Goal: Task Accomplishment & Management: Manage account settings

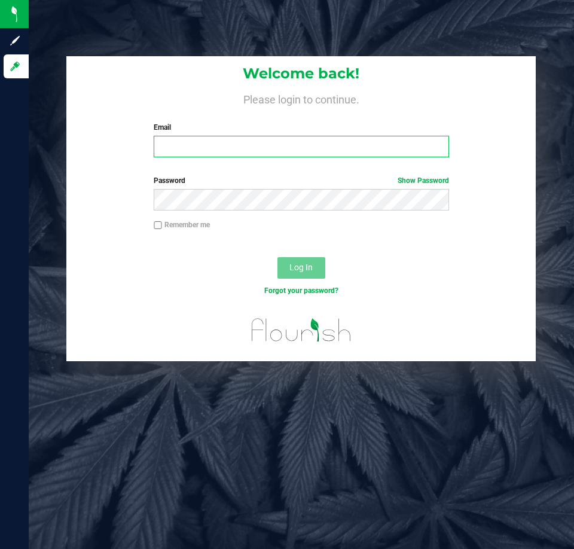
click at [300, 141] on input "Email" at bounding box center [301, 147] width 295 height 22
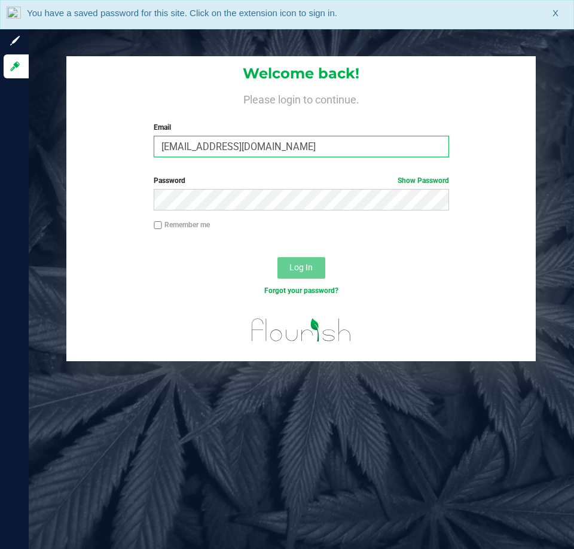
type input "[EMAIL_ADDRESS][DOMAIN_NAME]"
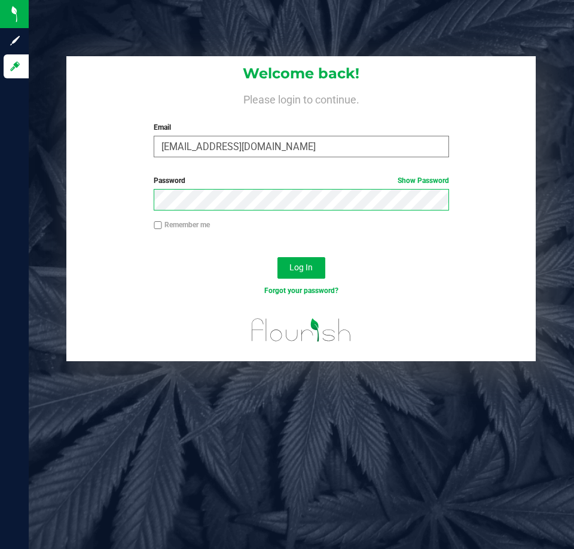
click at [277, 257] on button "Log In" at bounding box center [301, 268] width 48 height 22
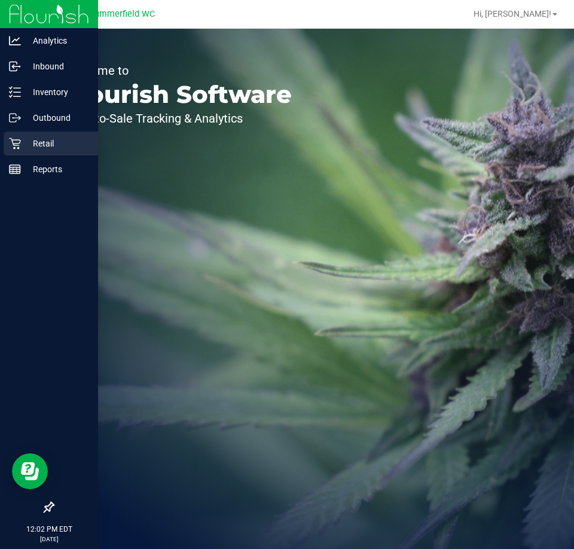
click at [30, 137] on p "Retail" at bounding box center [57, 143] width 72 height 14
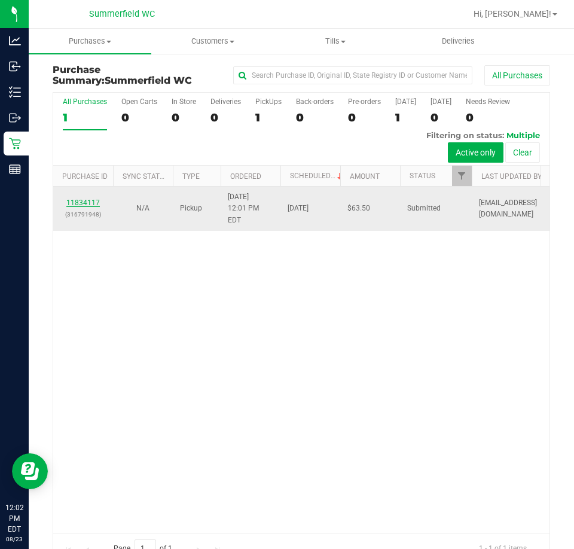
click at [72, 198] on link "11834117" at bounding box center [82, 202] width 33 height 8
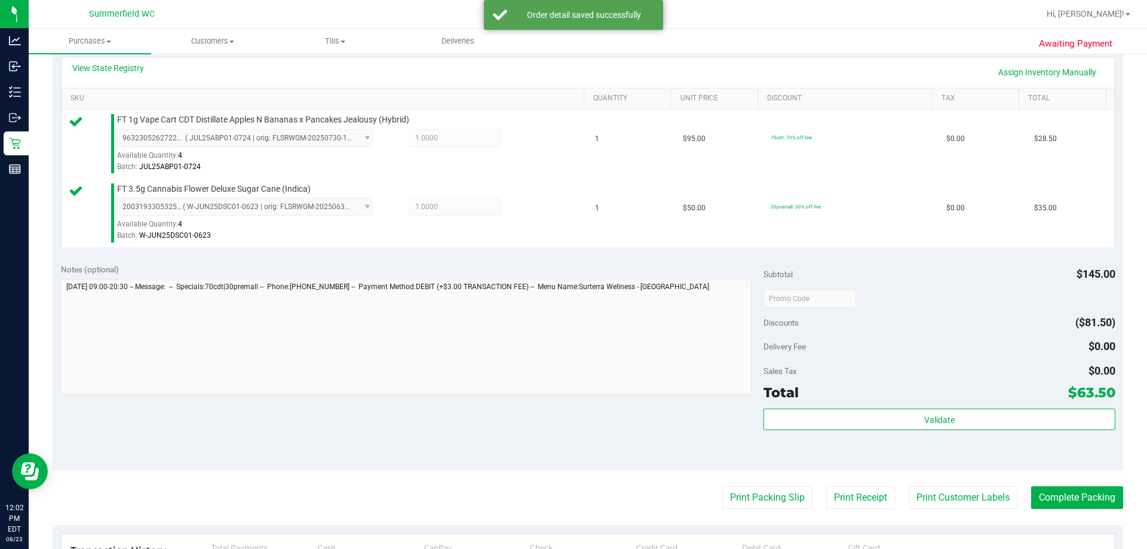
scroll to position [359, 0]
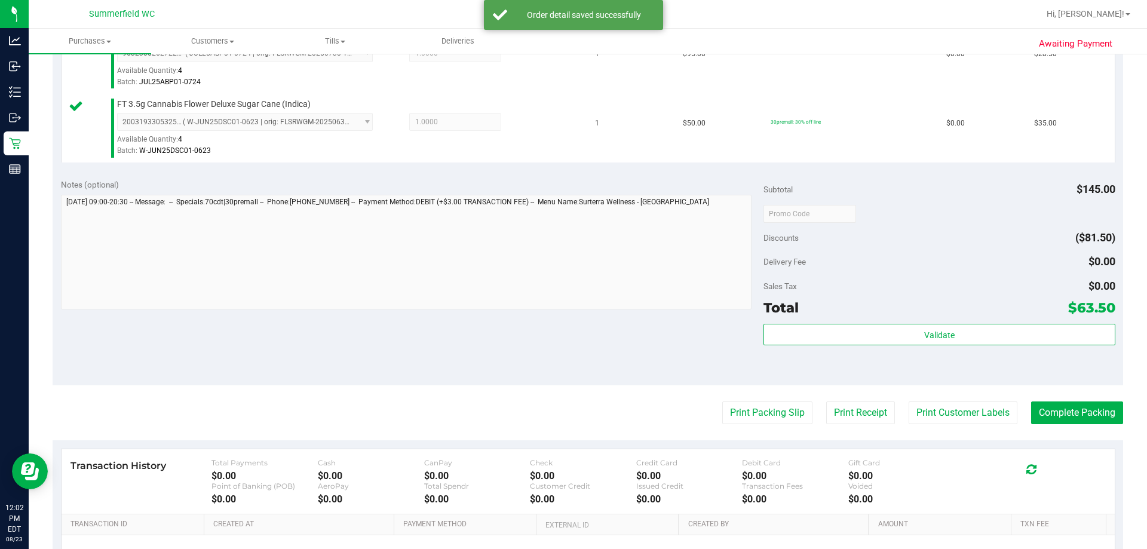
click at [573, 348] on div "Validate" at bounding box center [939, 351] width 351 height 54
click at [573, 345] on div "Validate" at bounding box center [939, 335] width 351 height 23
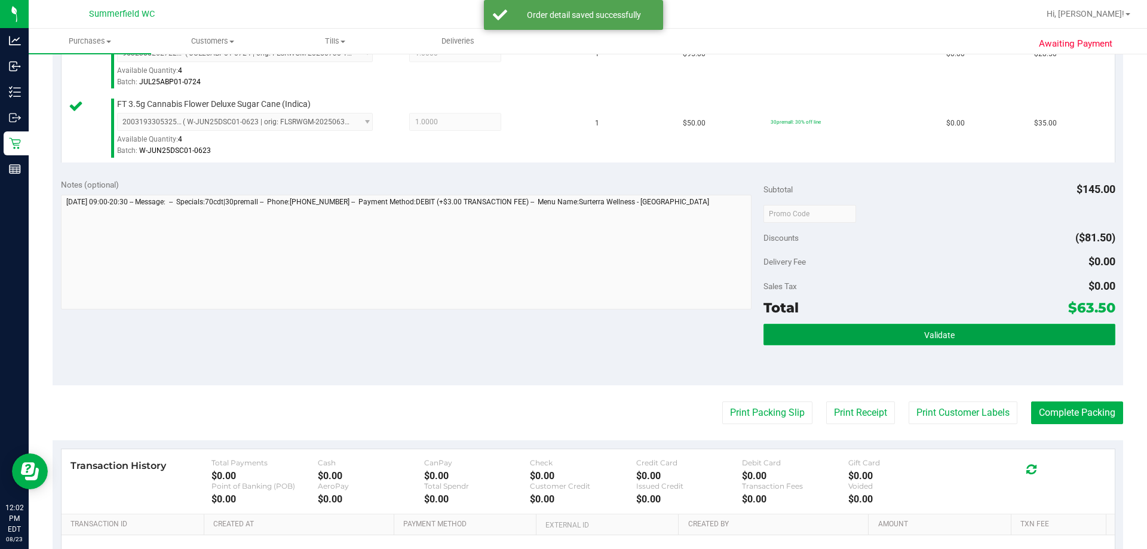
click at [573, 335] on span "Validate" at bounding box center [939, 335] width 30 height 10
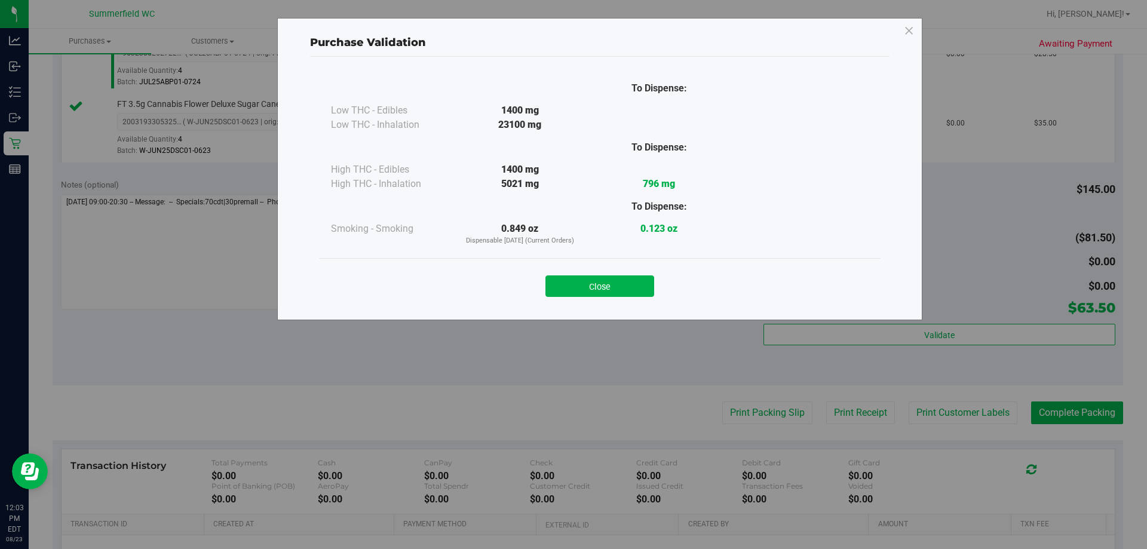
drag, startPoint x: 623, startPoint y: 282, endPoint x: 812, endPoint y: 388, distance: 217.2
click at [573, 282] on button "Close" at bounding box center [600, 286] width 109 height 22
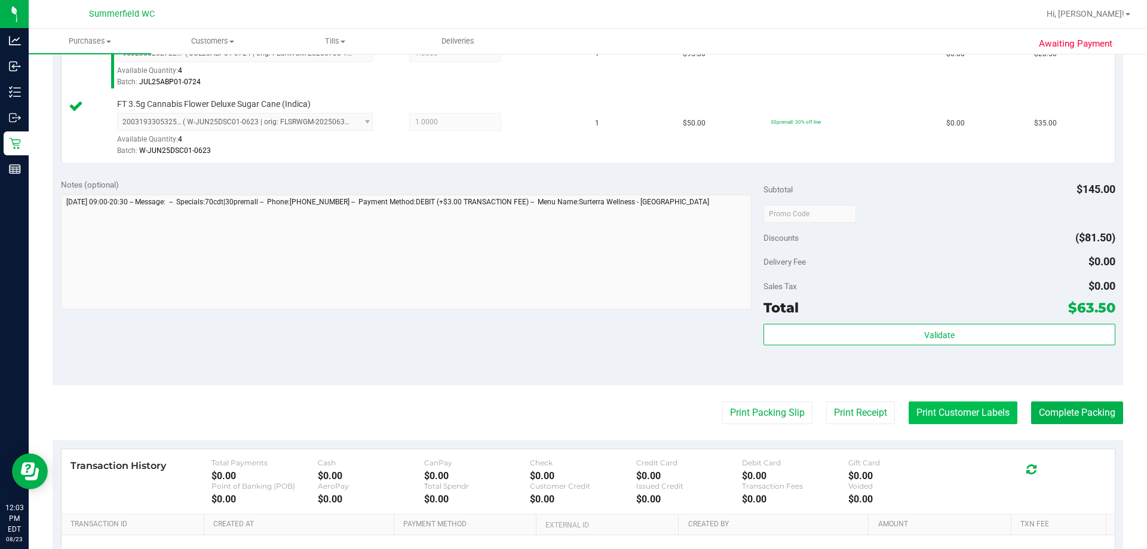
click at [573, 419] on button "Print Customer Labels" at bounding box center [963, 413] width 109 height 23
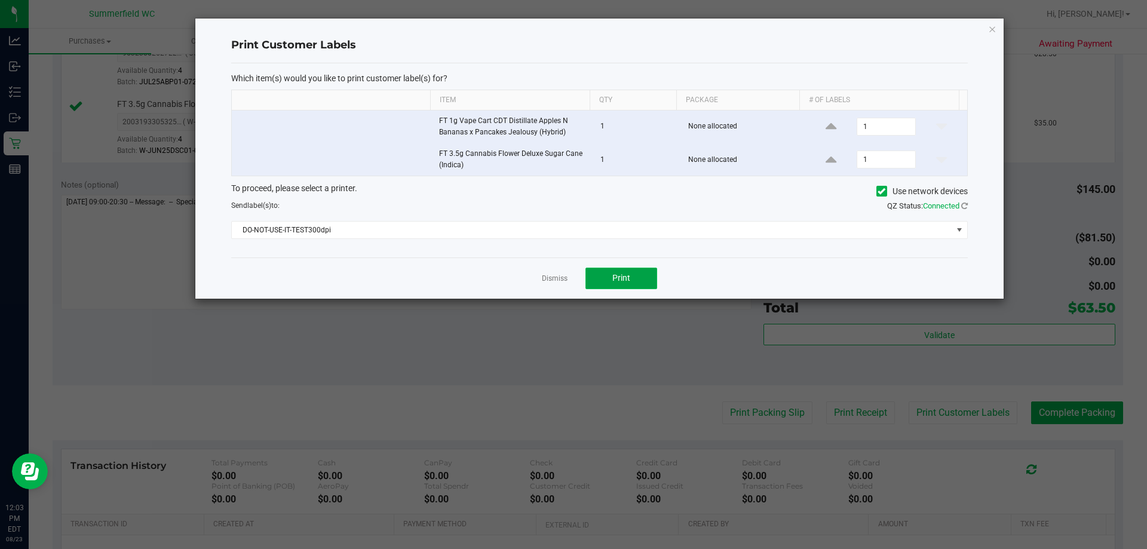
click at [573, 281] on span "Print" at bounding box center [621, 278] width 18 height 10
click at [573, 281] on div at bounding box center [599, 159] width 808 height 280
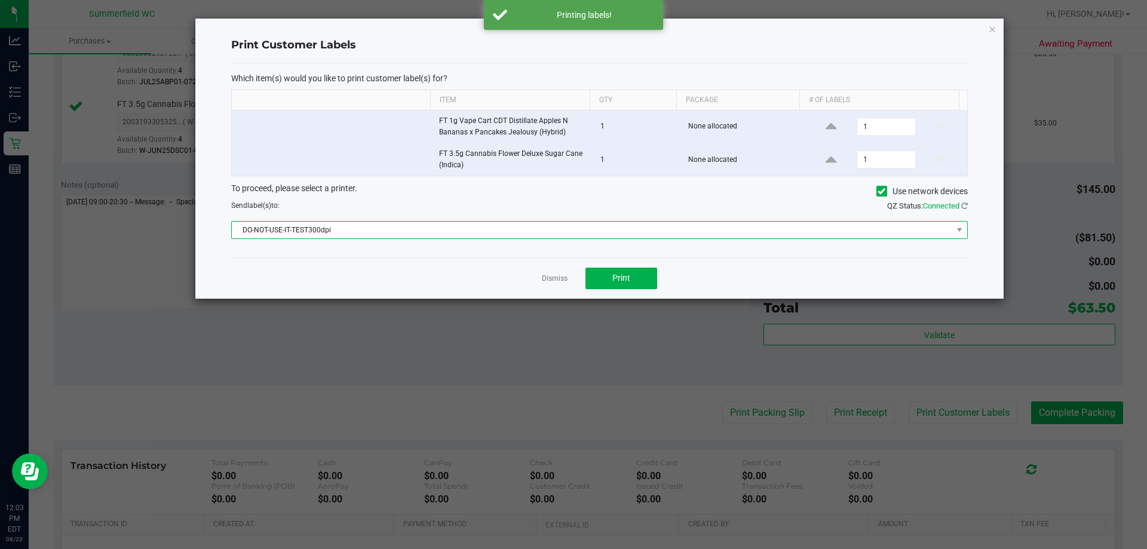
click at [573, 232] on span "DO-NOT-USE-IT-TEST300dpi" at bounding box center [592, 230] width 721 height 17
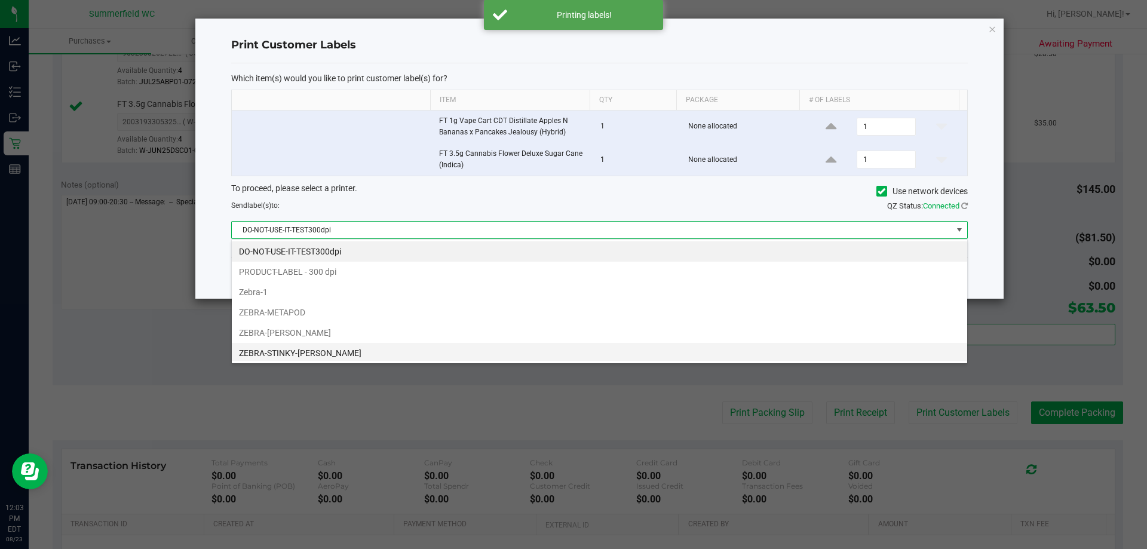
scroll to position [23, 0]
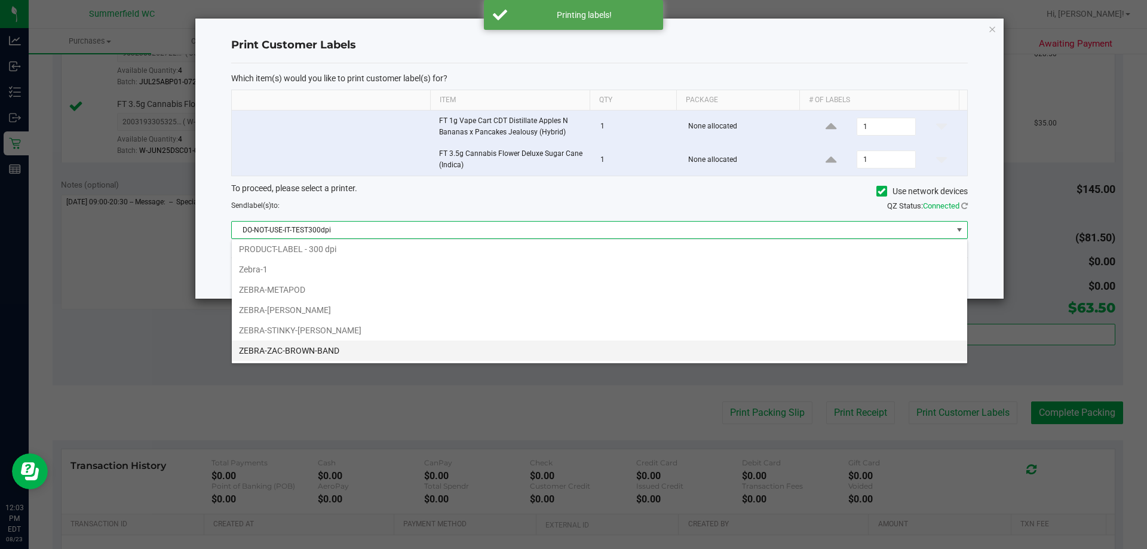
click at [330, 353] on li "ZEBRA-ZAC-BROWN-BAND" at bounding box center [600, 351] width 736 height 20
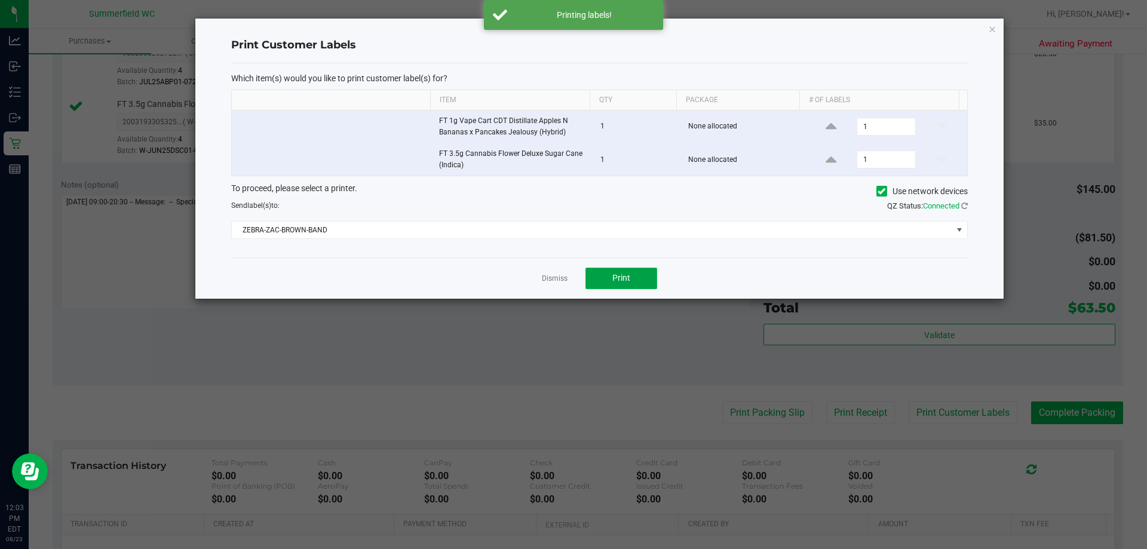
click at [573, 281] on span "Print" at bounding box center [621, 278] width 18 height 10
click at [552, 277] on link "Dismiss" at bounding box center [555, 279] width 26 height 10
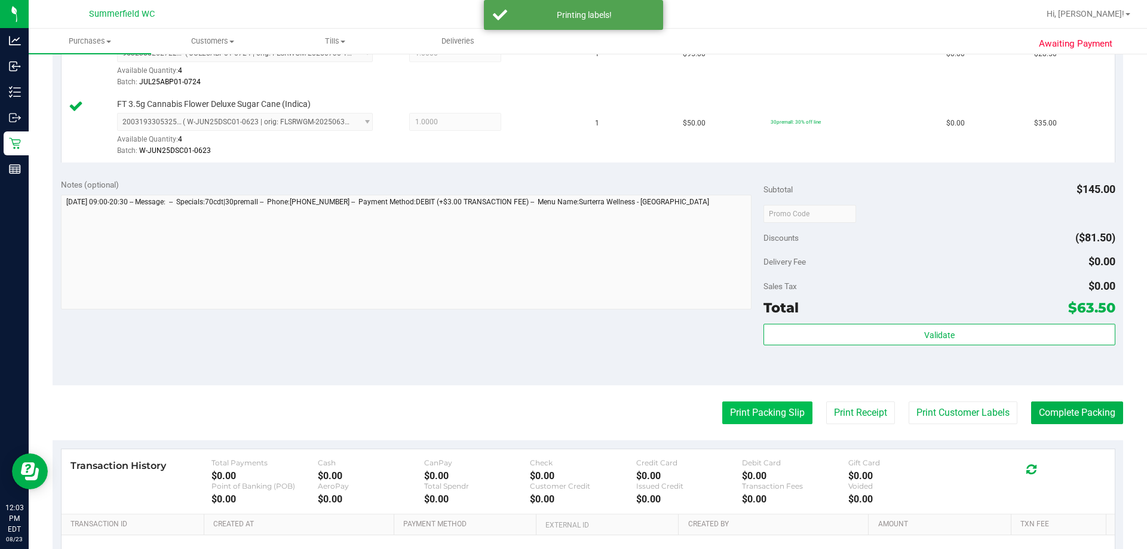
click at [573, 411] on button "Print Packing Slip" at bounding box center [767, 413] width 90 height 23
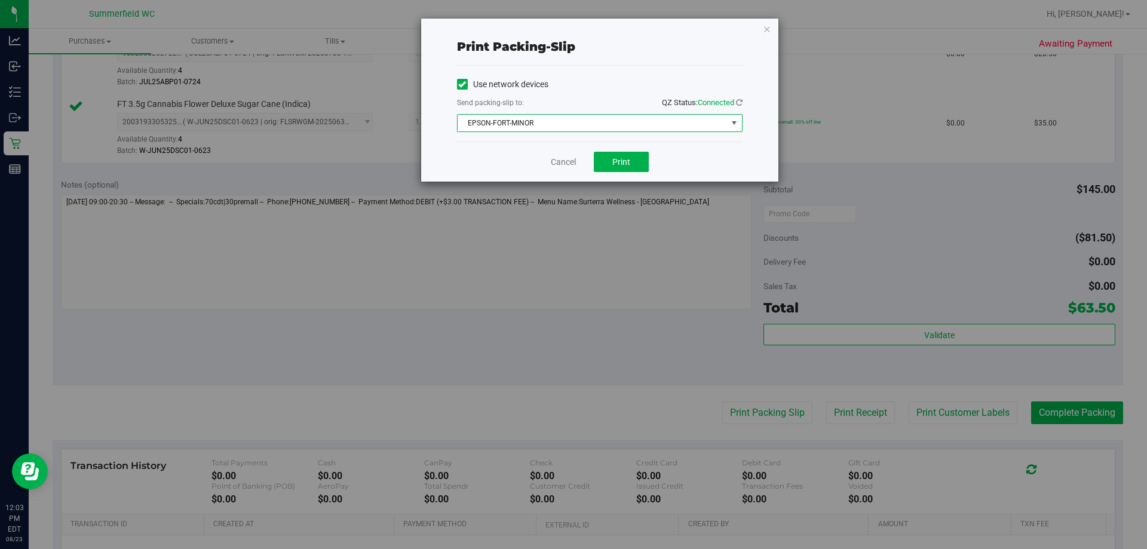
click at [560, 125] on span "EPSON-FORT-MINOR" at bounding box center [592, 123] width 269 height 17
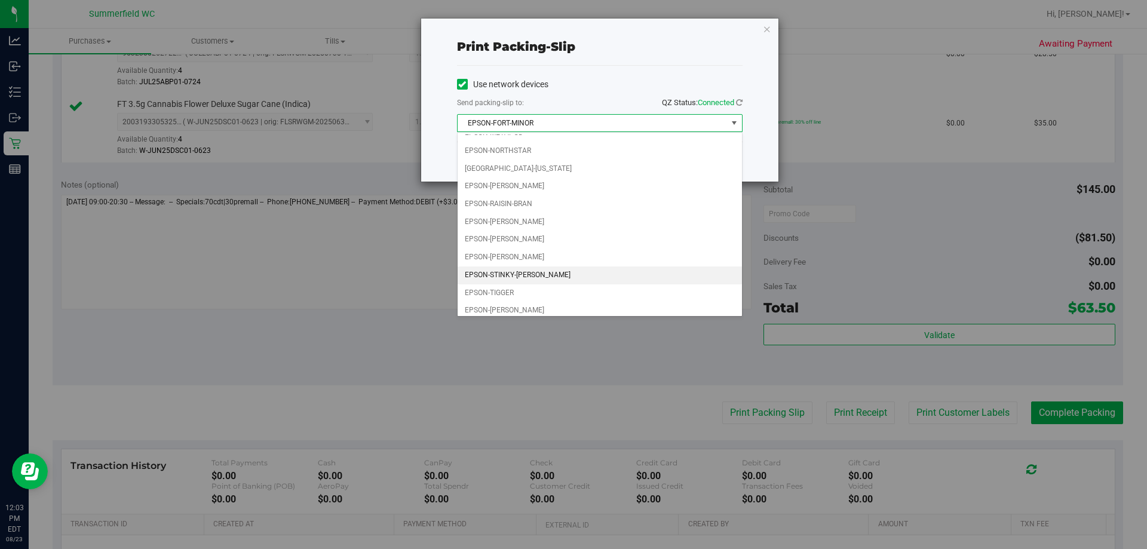
scroll to position [51, 0]
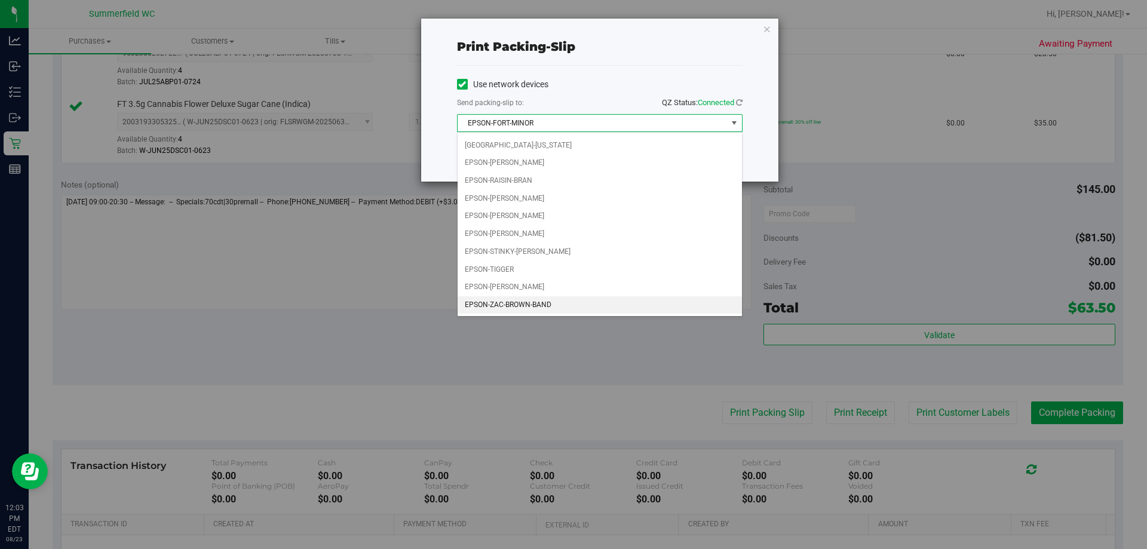
click at [520, 297] on li "EPSON-ZAC-BROWN-BAND" at bounding box center [600, 305] width 284 height 18
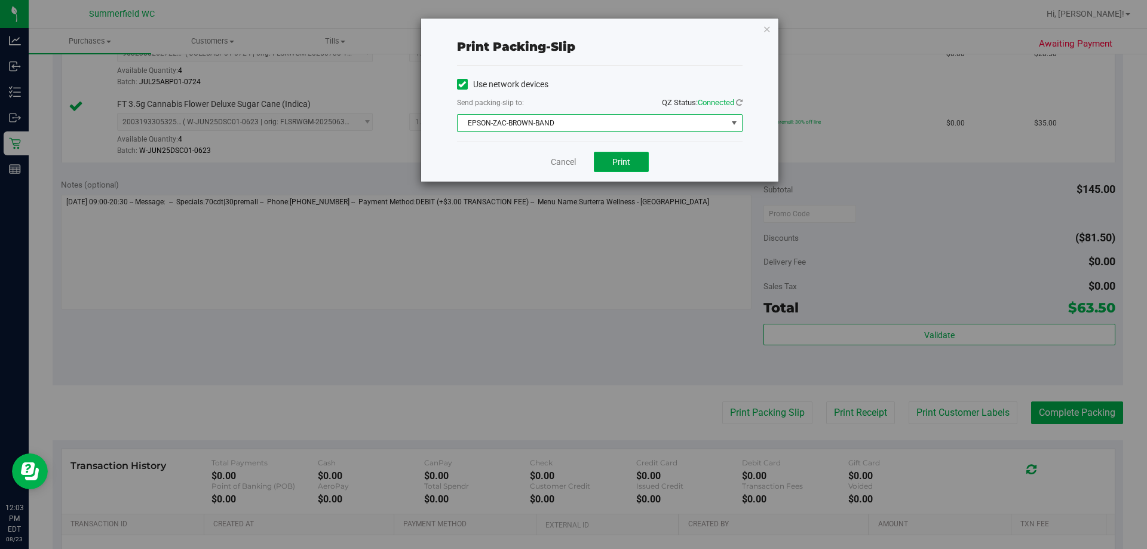
click at [573, 163] on span "Print" at bounding box center [621, 162] width 18 height 10
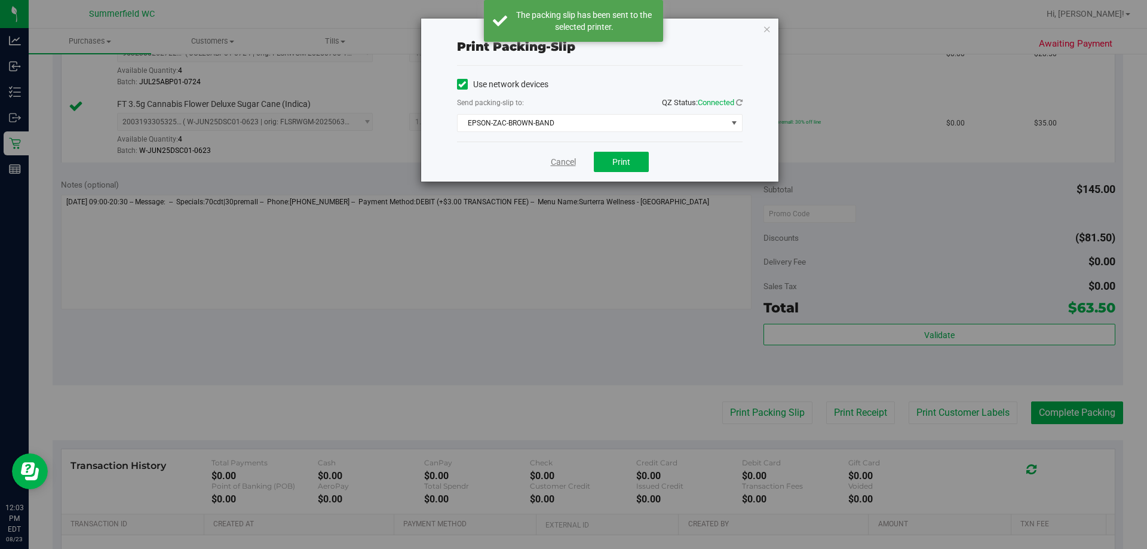
click at [560, 166] on link "Cancel" at bounding box center [563, 162] width 25 height 13
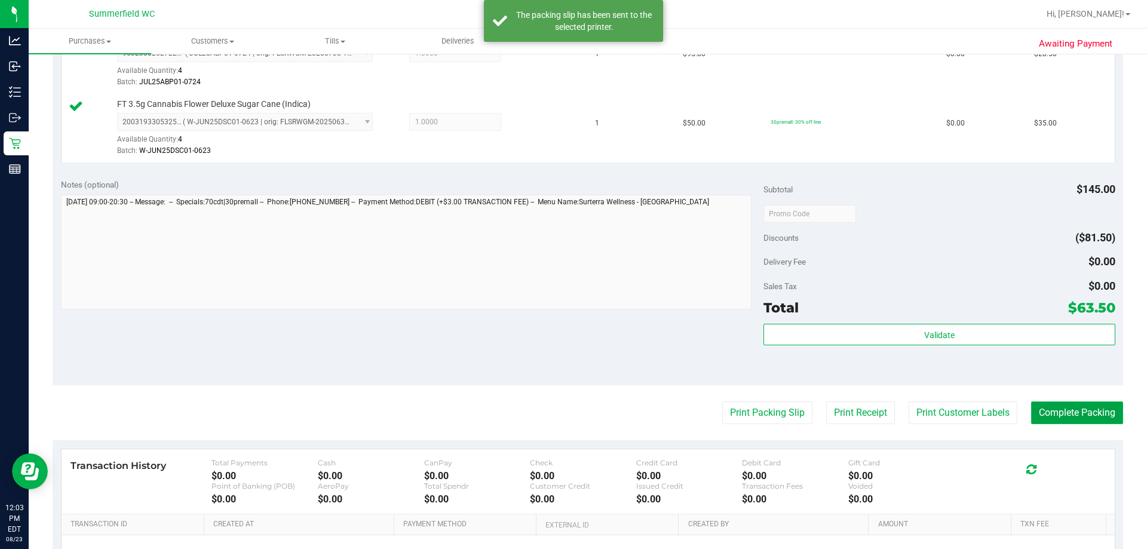
click at [573, 412] on button "Complete Packing" at bounding box center [1077, 413] width 92 height 23
